Goal: Task Accomplishment & Management: Complete application form

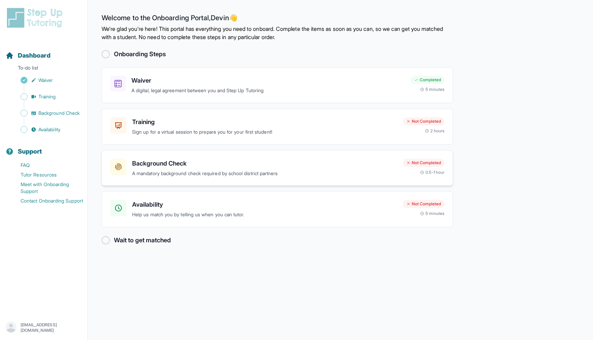
click at [223, 181] on div "Background Check A mandatory background check required by school district partn…" at bounding box center [277, 168] width 351 height 36
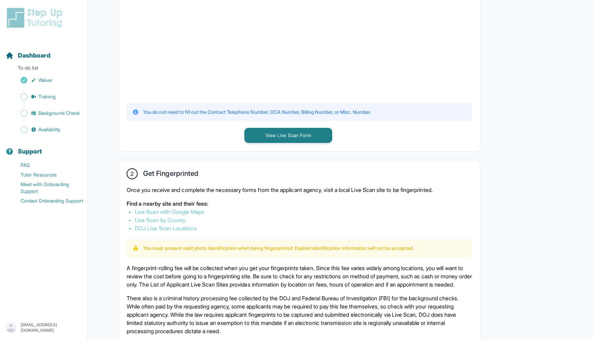
scroll to position [241, 0]
click at [290, 136] on button "View Live Scan Form" at bounding box center [288, 135] width 88 height 15
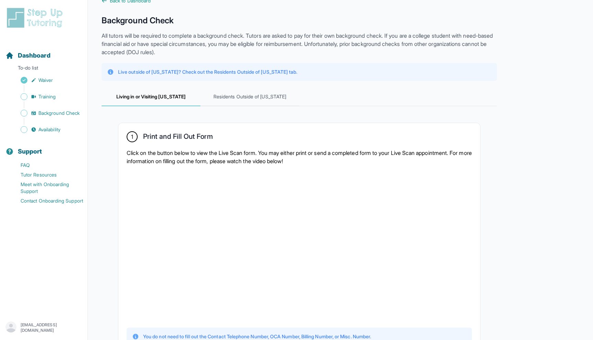
scroll to position [25, 0]
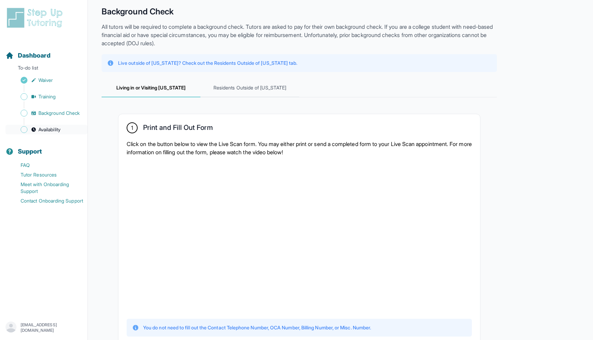
click at [60, 129] on span "Availability" at bounding box center [49, 129] width 22 height 7
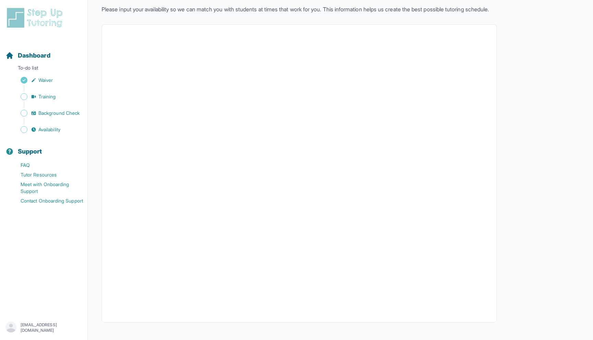
scroll to position [56, 0]
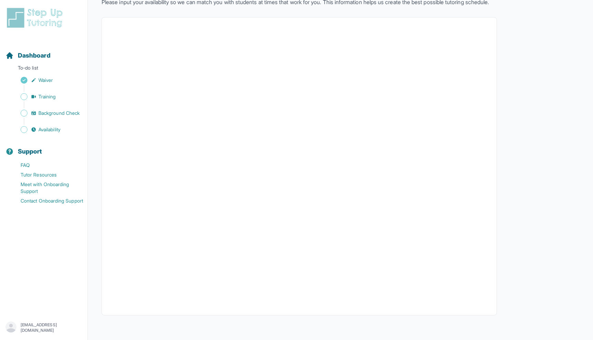
click at [79, 118] on div "Sidebar" at bounding box center [44, 121] width 79 height 7
click at [71, 114] on span "Background Check" at bounding box center [58, 113] width 41 height 7
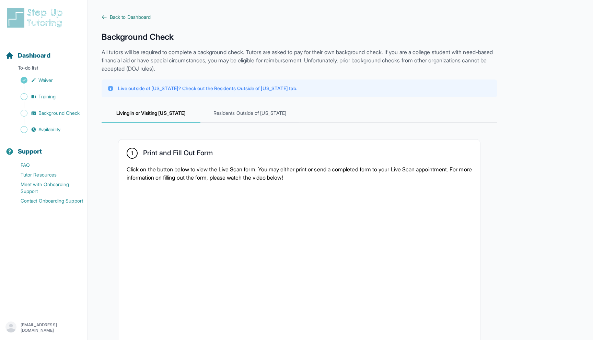
click at [129, 19] on span "Back to Dashboard" at bounding box center [130, 17] width 41 height 7
